Goal: Task Accomplishment & Management: Manage account settings

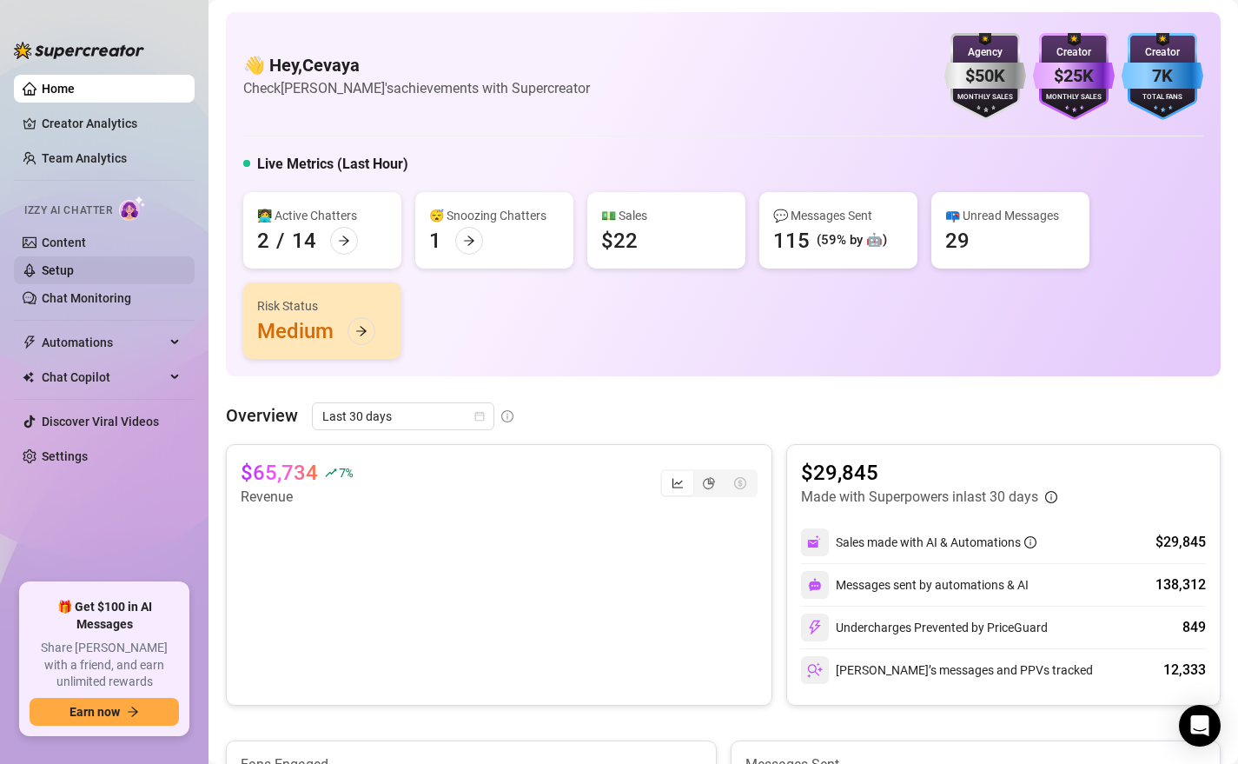
click at [71, 269] on link "Setup" at bounding box center [58, 270] width 32 height 14
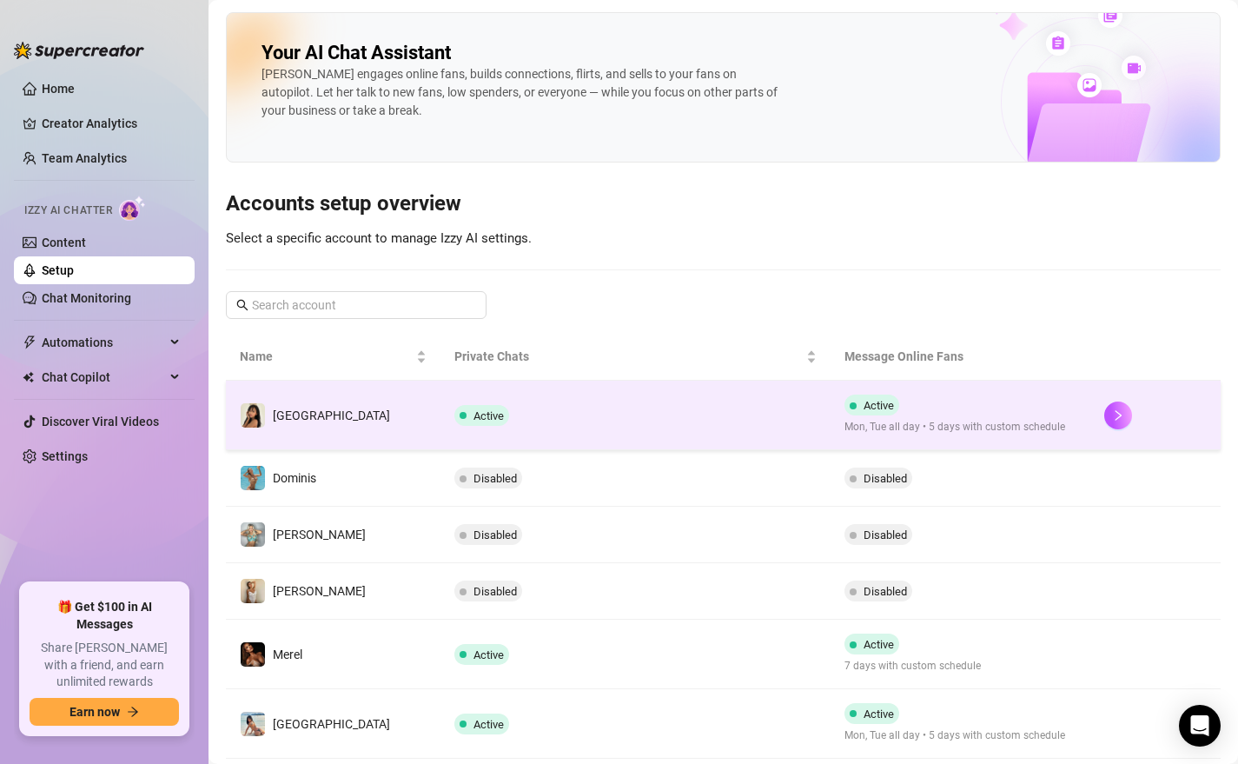
click at [569, 423] on td "Active" at bounding box center [636, 416] width 390 height 70
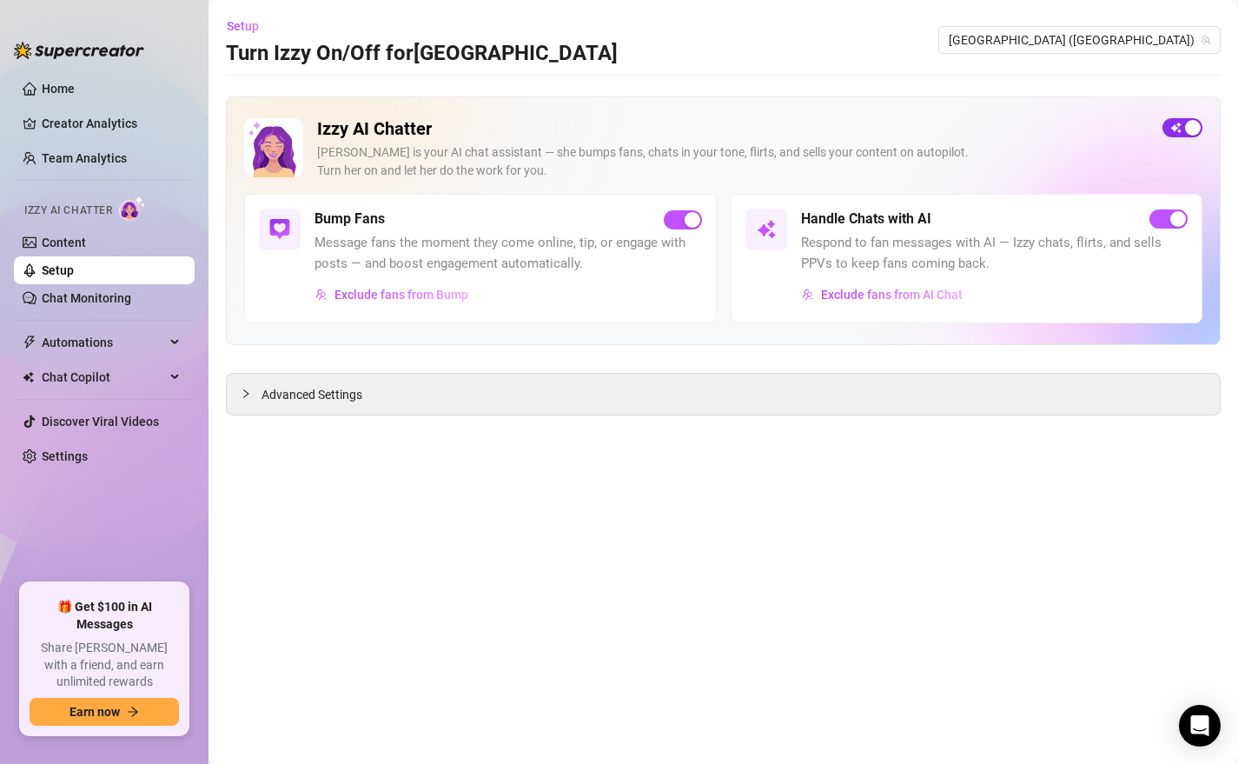
click at [1178, 130] on span "button" at bounding box center [1183, 127] width 40 height 19
click at [1174, 216] on div "button" at bounding box center [1179, 219] width 16 height 16
